Goal: Task Accomplishment & Management: Use online tool/utility

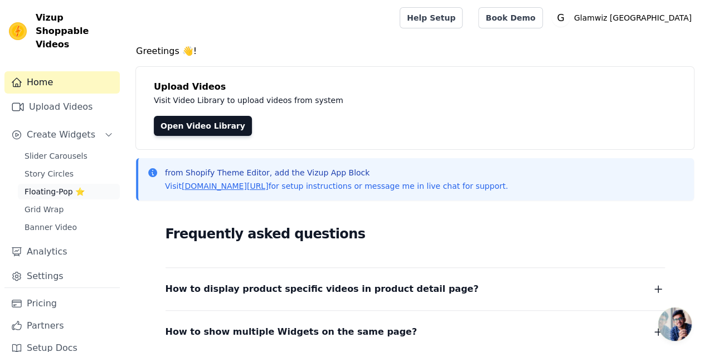
click at [59, 186] on span "Floating-Pop ⭐" at bounding box center [55, 191] width 60 height 11
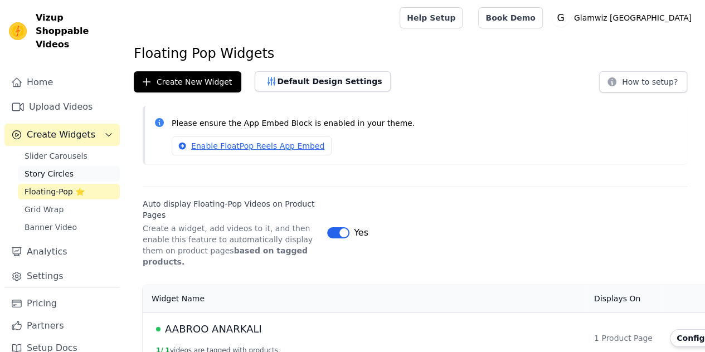
click at [66, 168] on span "Story Circles" at bounding box center [49, 173] width 49 height 11
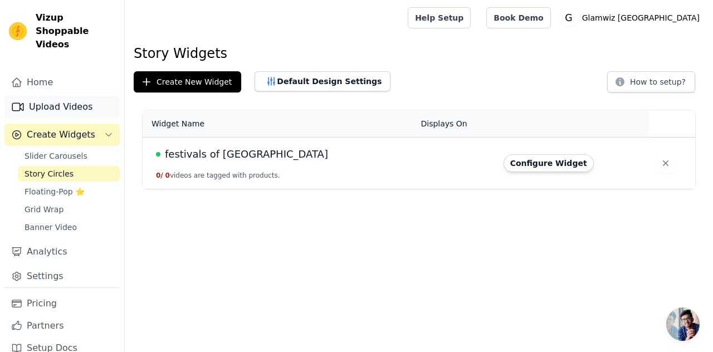
click at [77, 101] on link "Upload Videos" at bounding box center [61, 107] width 115 height 22
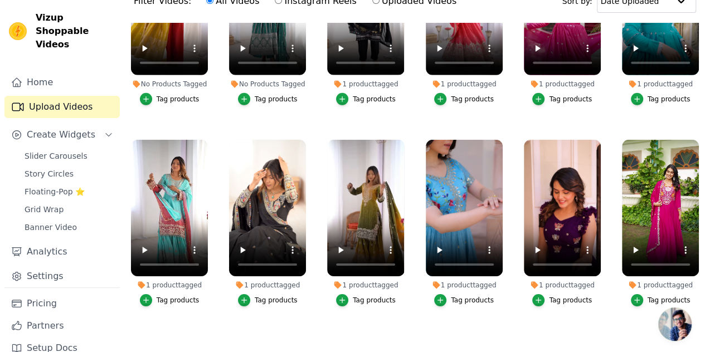
scroll to position [6014, 0]
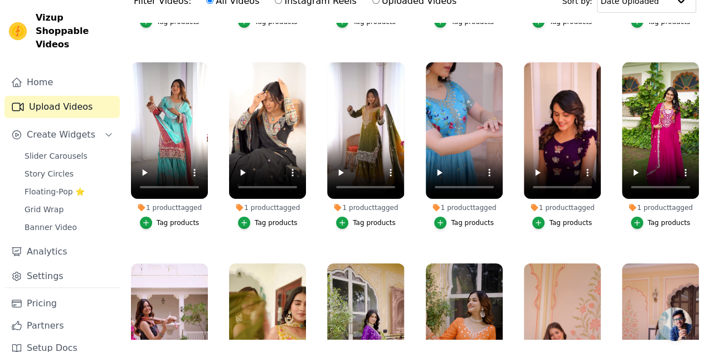
click at [520, 196] on ul "1 product tagged Tag products 1 product tagged Tag products 1 product tagged Ta…" at bounding box center [415, 181] width 580 height 317
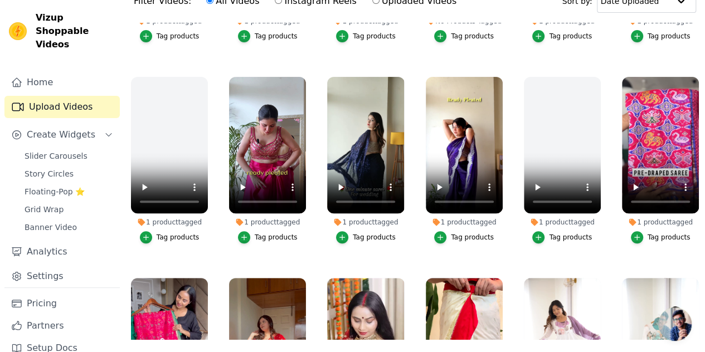
scroll to position [0, 0]
